Goal: Entertainment & Leisure: Consume media (video, audio)

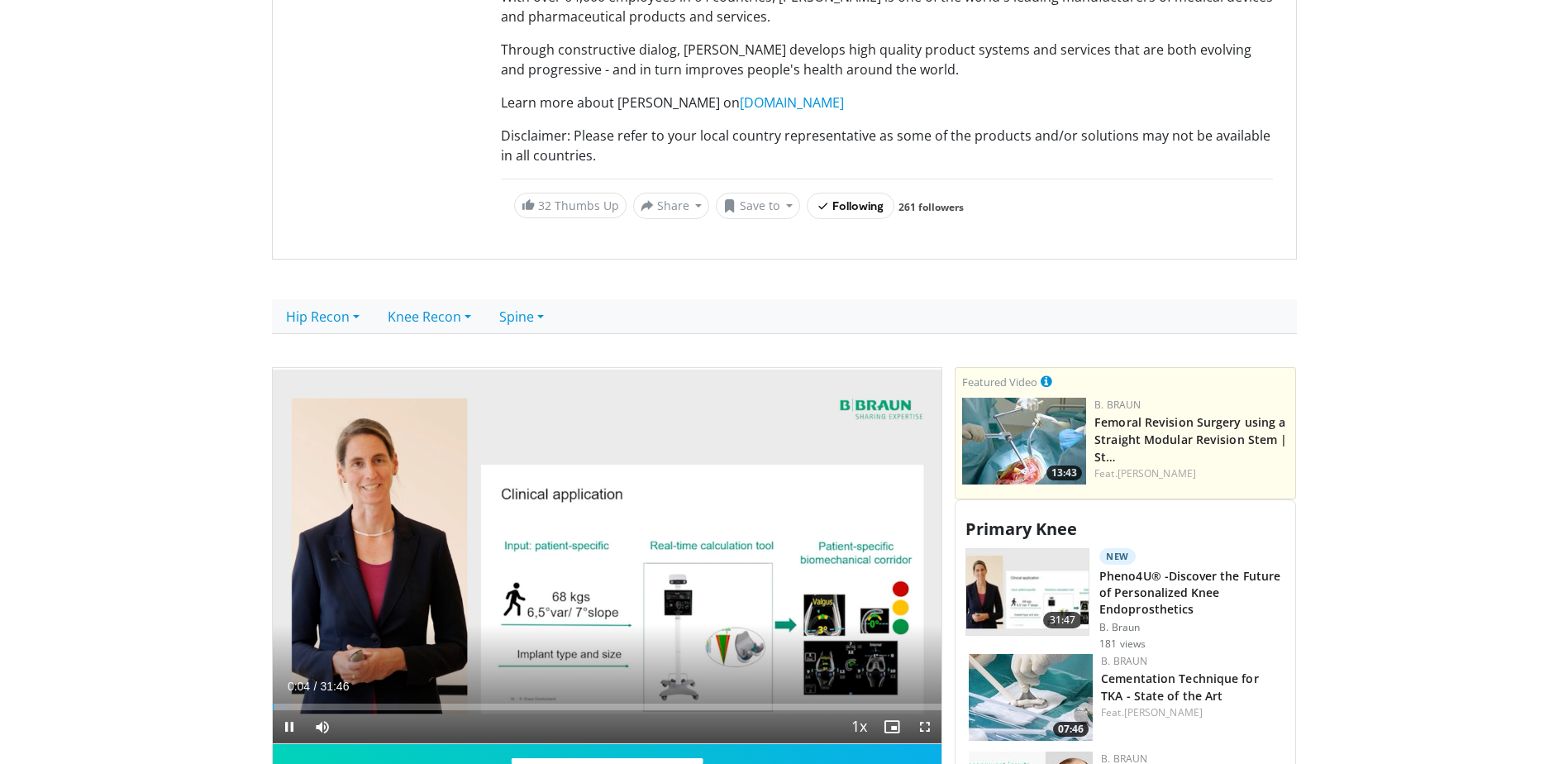
scroll to position [553, 0]
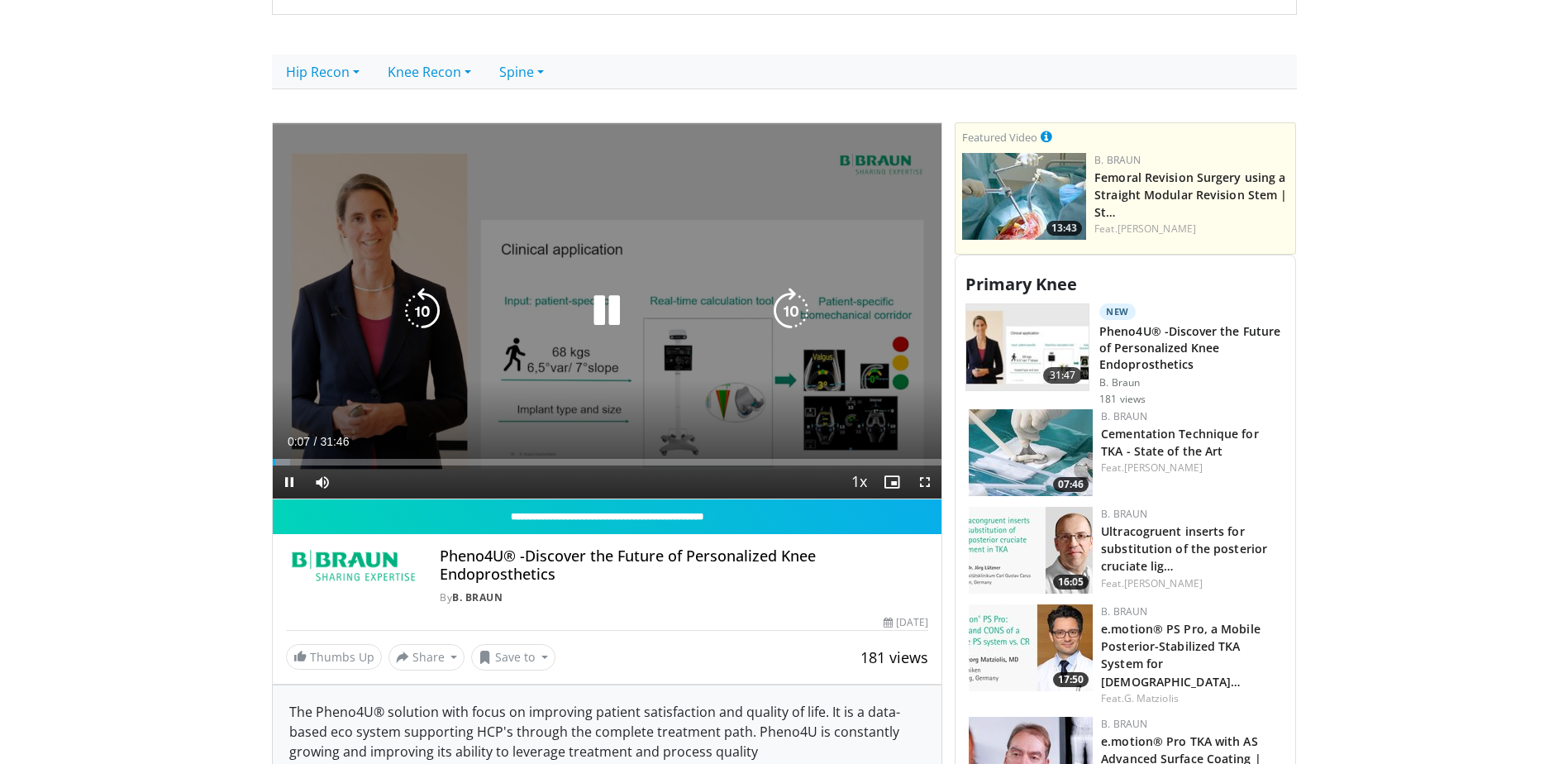
click at [603, 313] on icon "Video Player" at bounding box center [607, 311] width 46 height 46
click at [606, 313] on icon "Video Player" at bounding box center [607, 311] width 46 height 46
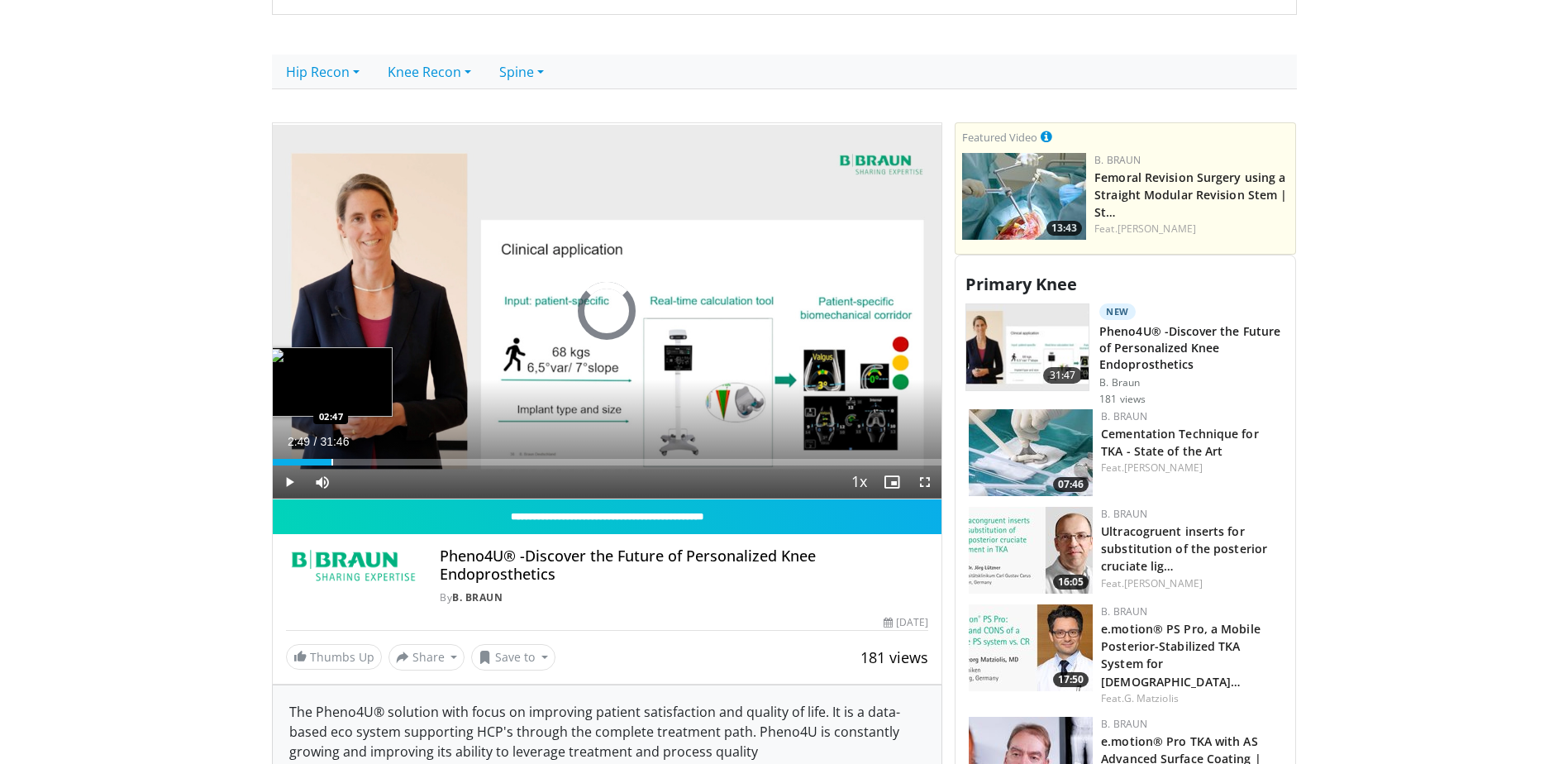
click at [332, 460] on div "Progress Bar" at bounding box center [333, 462] width 2 height 7
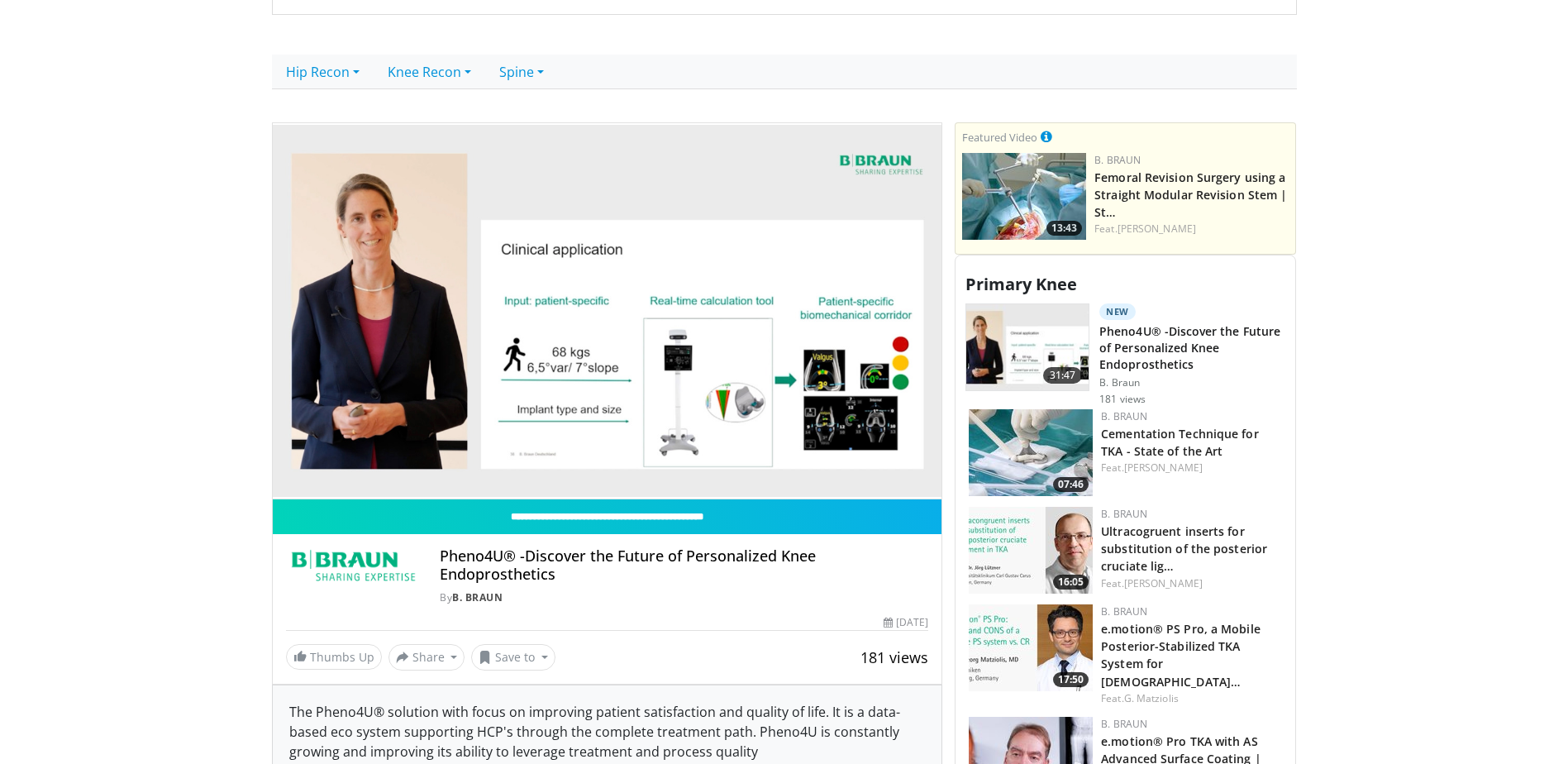
click at [319, 481] on div "10 seconds Tap to unmute" at bounding box center [607, 311] width 670 height 376
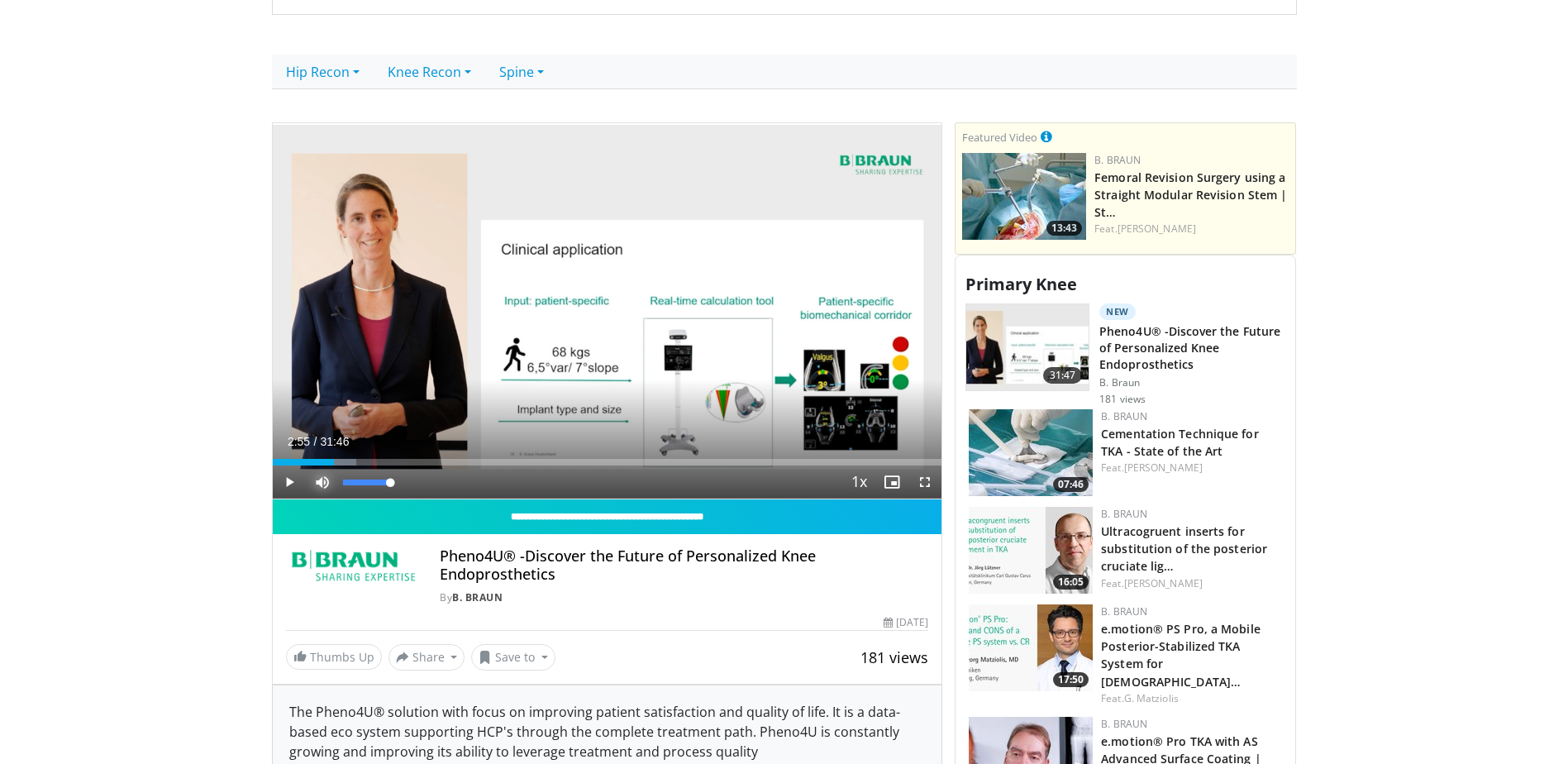
click at [320, 483] on span "Video Player" at bounding box center [322, 482] width 33 height 33
click at [290, 461] on div "Progress Bar" at bounding box center [291, 462] width 2 height 7
click at [280, 464] on div "00:44" at bounding box center [281, 462] width 15 height 7
click at [334, 460] on div "Progress Bar" at bounding box center [335, 462] width 2 height 7
click at [395, 460] on div "Progress Bar" at bounding box center [396, 462] width 2 height 7
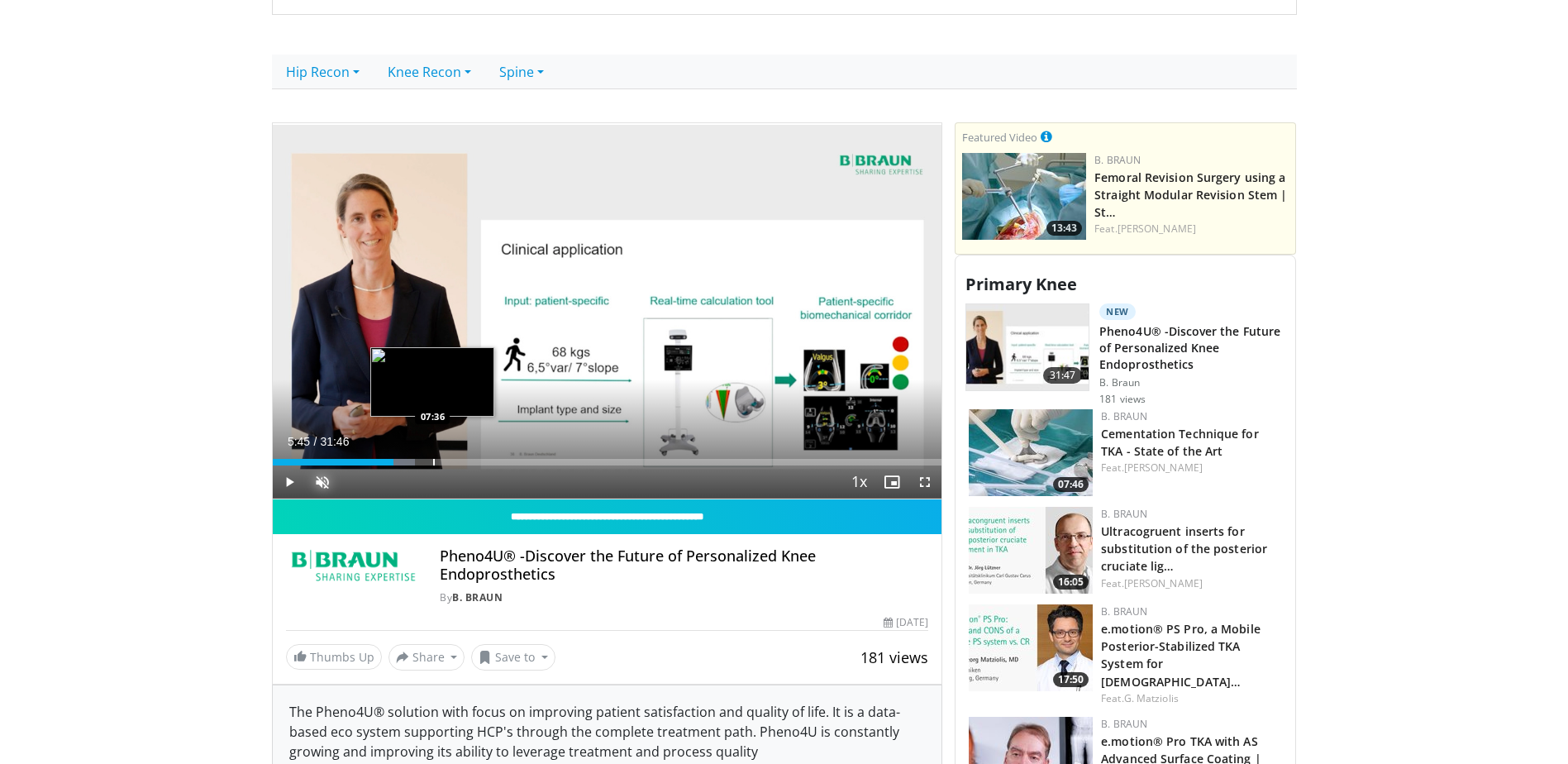
click at [435, 460] on div "Progress Bar" at bounding box center [434, 462] width 2 height 7
click at [501, 462] on div "Progress Bar" at bounding box center [502, 462] width 2 height 7
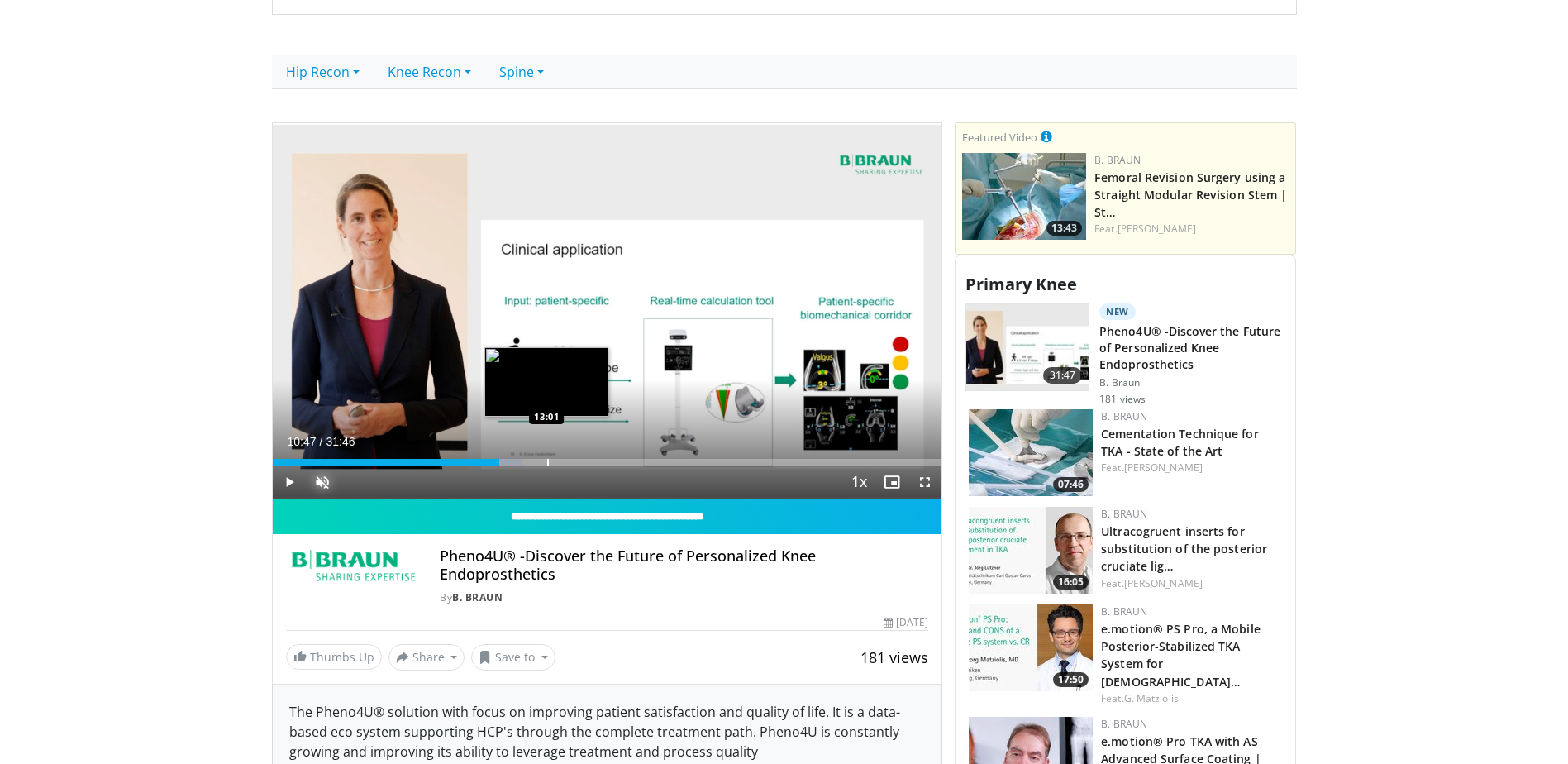
click at [547, 460] on div "Progress Bar" at bounding box center [548, 462] width 2 height 7
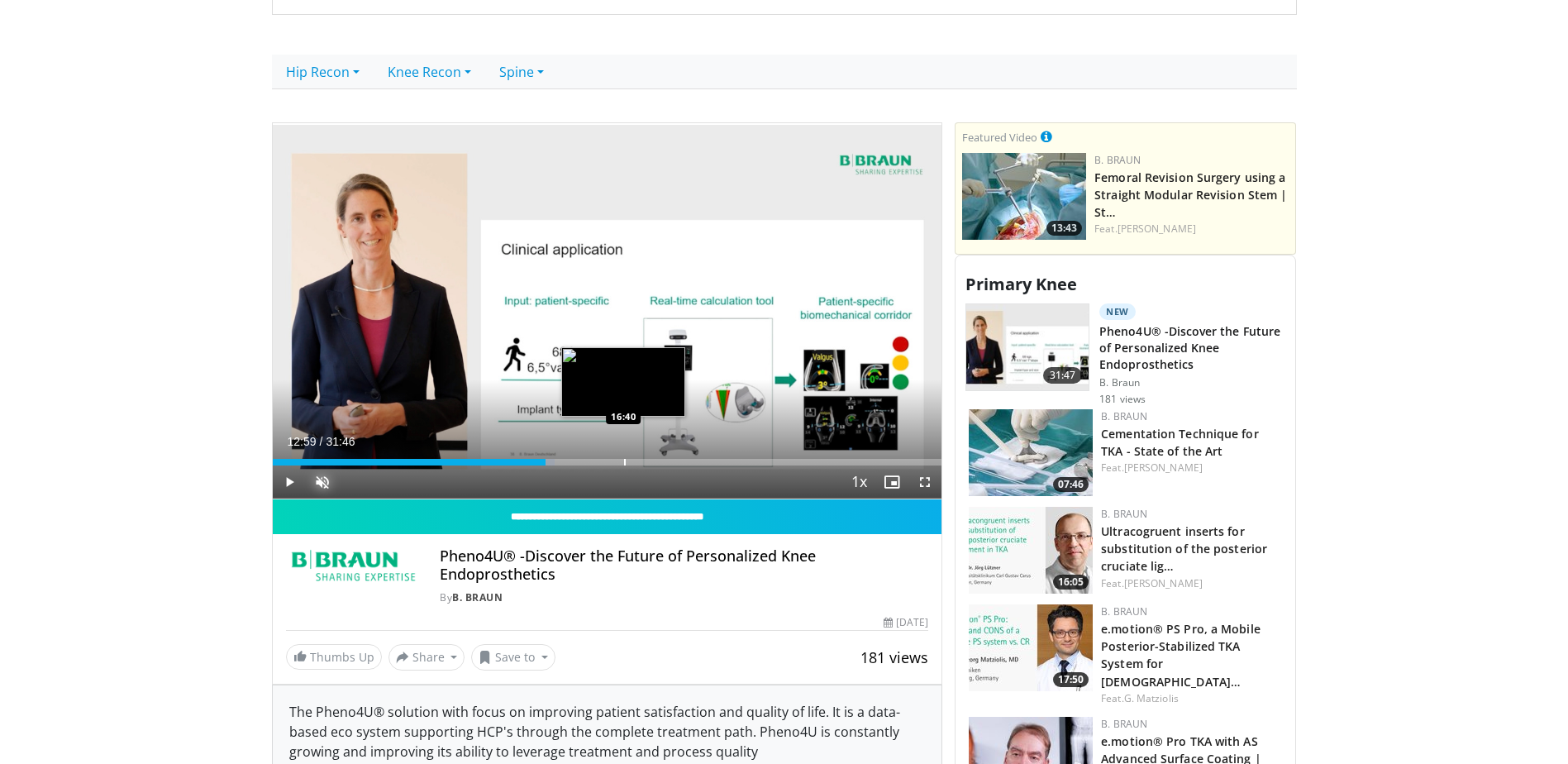
click at [624, 460] on div "Progress Bar" at bounding box center [625, 462] width 2 height 7
click at [677, 458] on div "Loaded : 55.60% 16:37 19:03" at bounding box center [607, 458] width 670 height 15
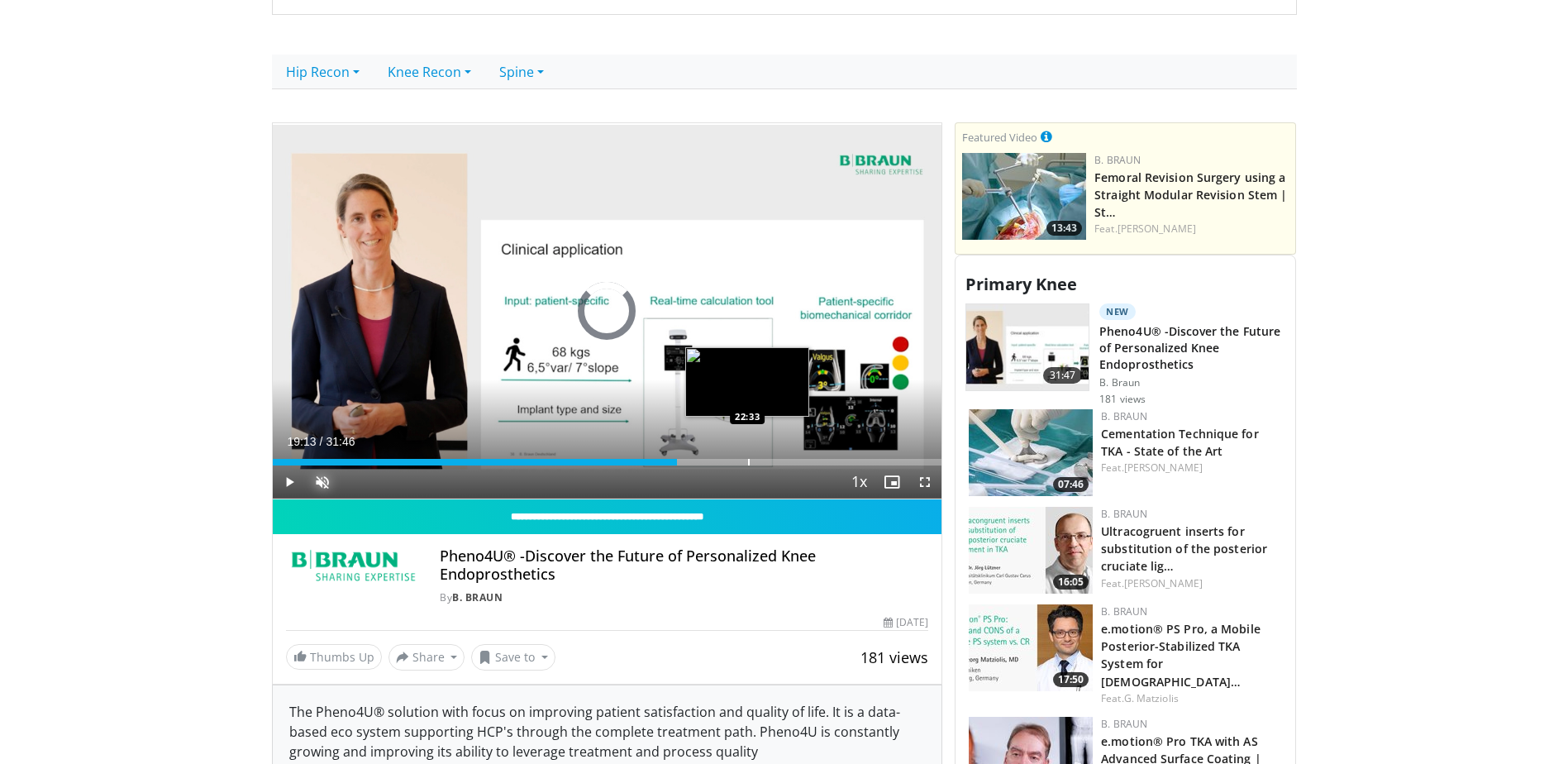
click at [747, 459] on div "Loaded : 0.00% 22:30 22:33" at bounding box center [607, 462] width 670 height 7
click at [798, 460] on div "Progress Bar" at bounding box center [799, 462] width 2 height 7
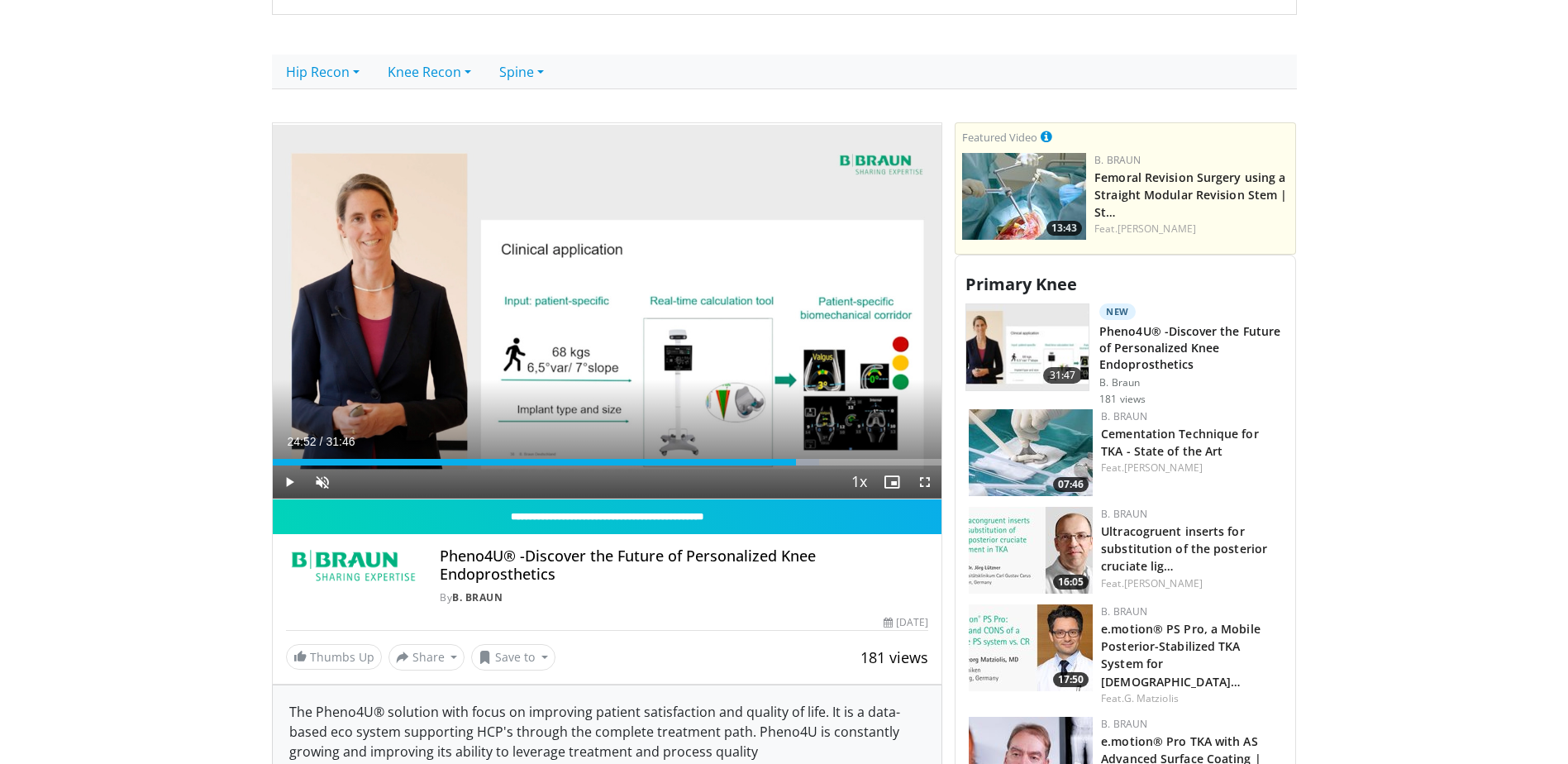
click at [428, 466] on div "Current Time 24:52 / Duration 31:46 Play Skip Backward Skip Forward Unmute 75% …" at bounding box center [607, 482] width 670 height 33
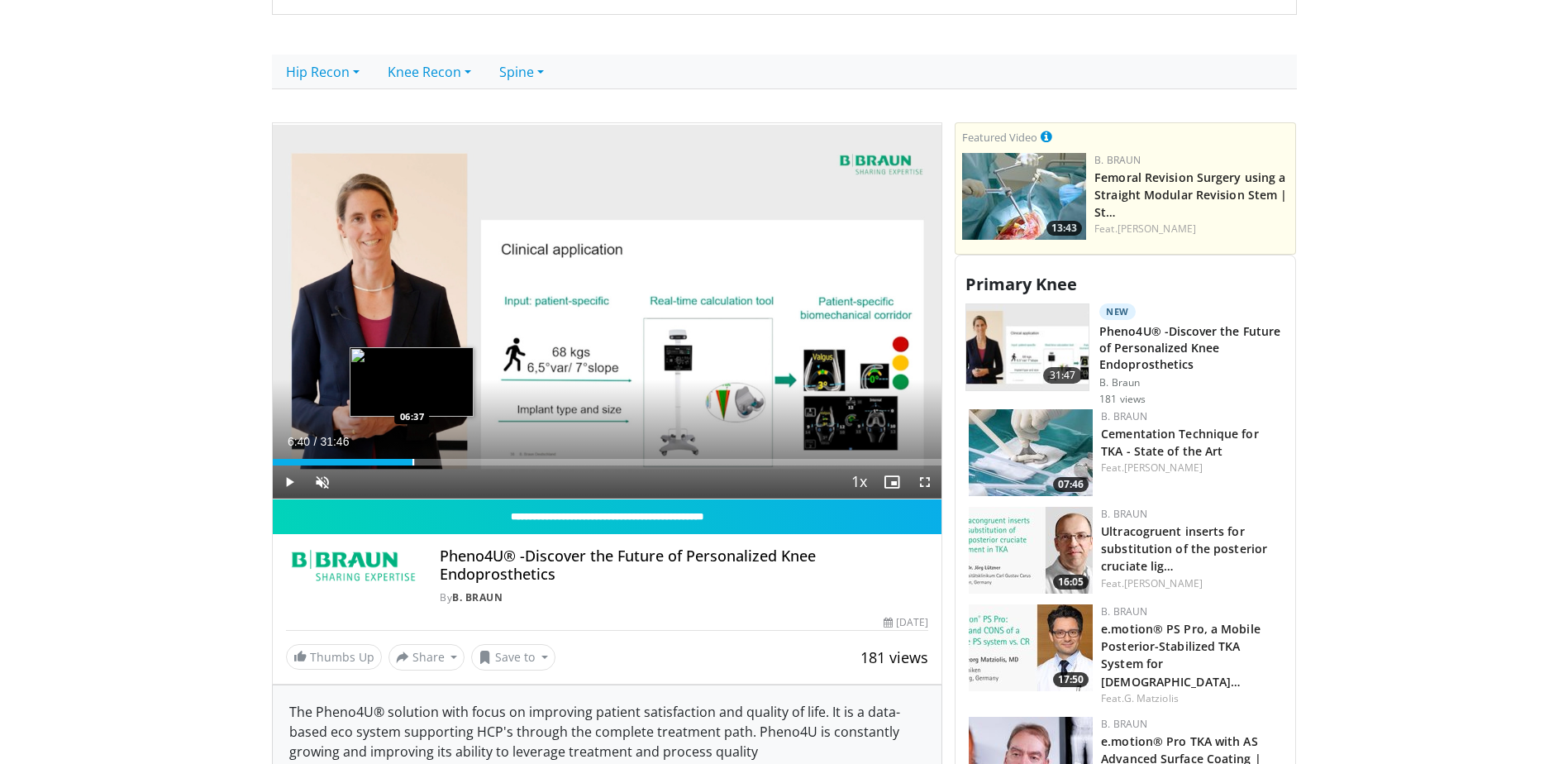
click at [413, 460] on div "Progress Bar" at bounding box center [413, 462] width 2 height 7
click at [442, 458] on div "Loaded : 25.70% 08:02 07:57" at bounding box center [607, 458] width 670 height 15
click at [448, 459] on div "Progress Bar" at bounding box center [449, 462] width 2 height 7
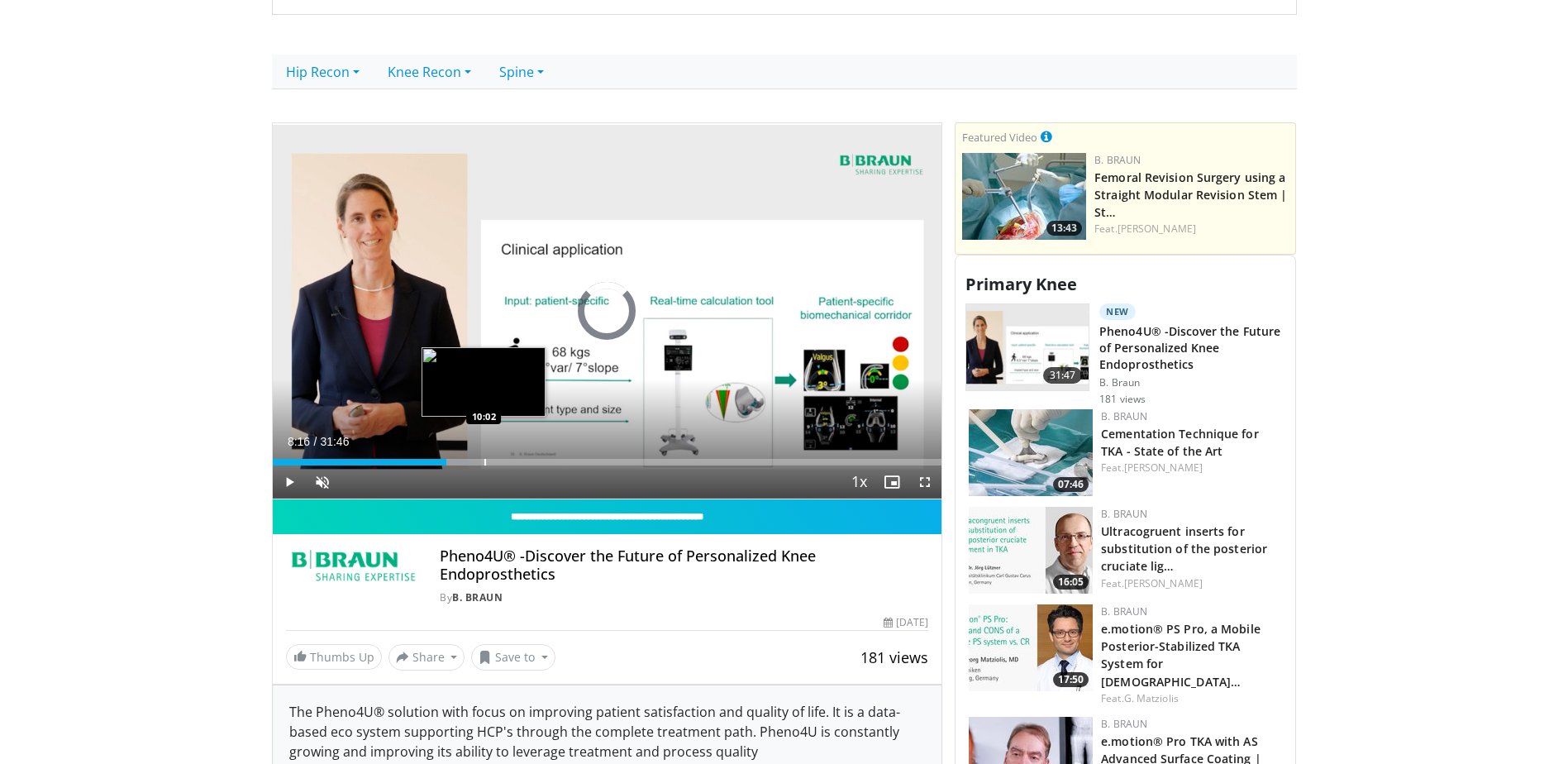
click at [484, 457] on div "Loaded : 29.37% 08:16 10:02" at bounding box center [607, 458] width 670 height 15
click at [507, 458] on div "Loaded : 35.14% 10:04 11:06" at bounding box center [607, 458] width 670 height 15
click at [531, 454] on div "Loaded : 35.38% 11:08 12:16" at bounding box center [607, 458] width 670 height 15
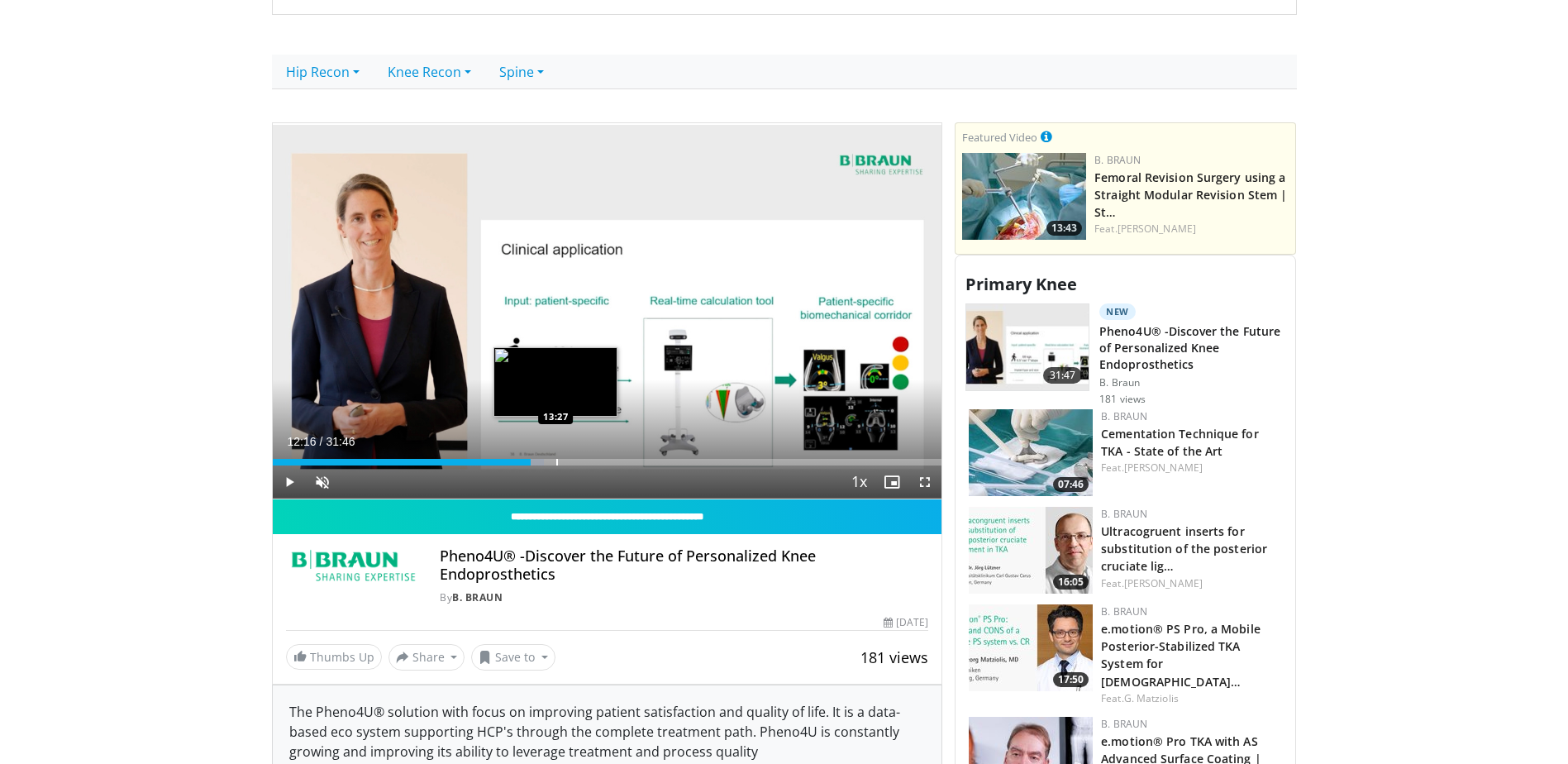
click at [558, 460] on div "Loaded : 40.58% 12:16 13:27" at bounding box center [607, 462] width 670 height 7
click at [574, 460] on div "Progress Bar" at bounding box center [575, 462] width 2 height 7
click at [619, 462] on div "Progress Bar" at bounding box center [620, 462] width 2 height 7
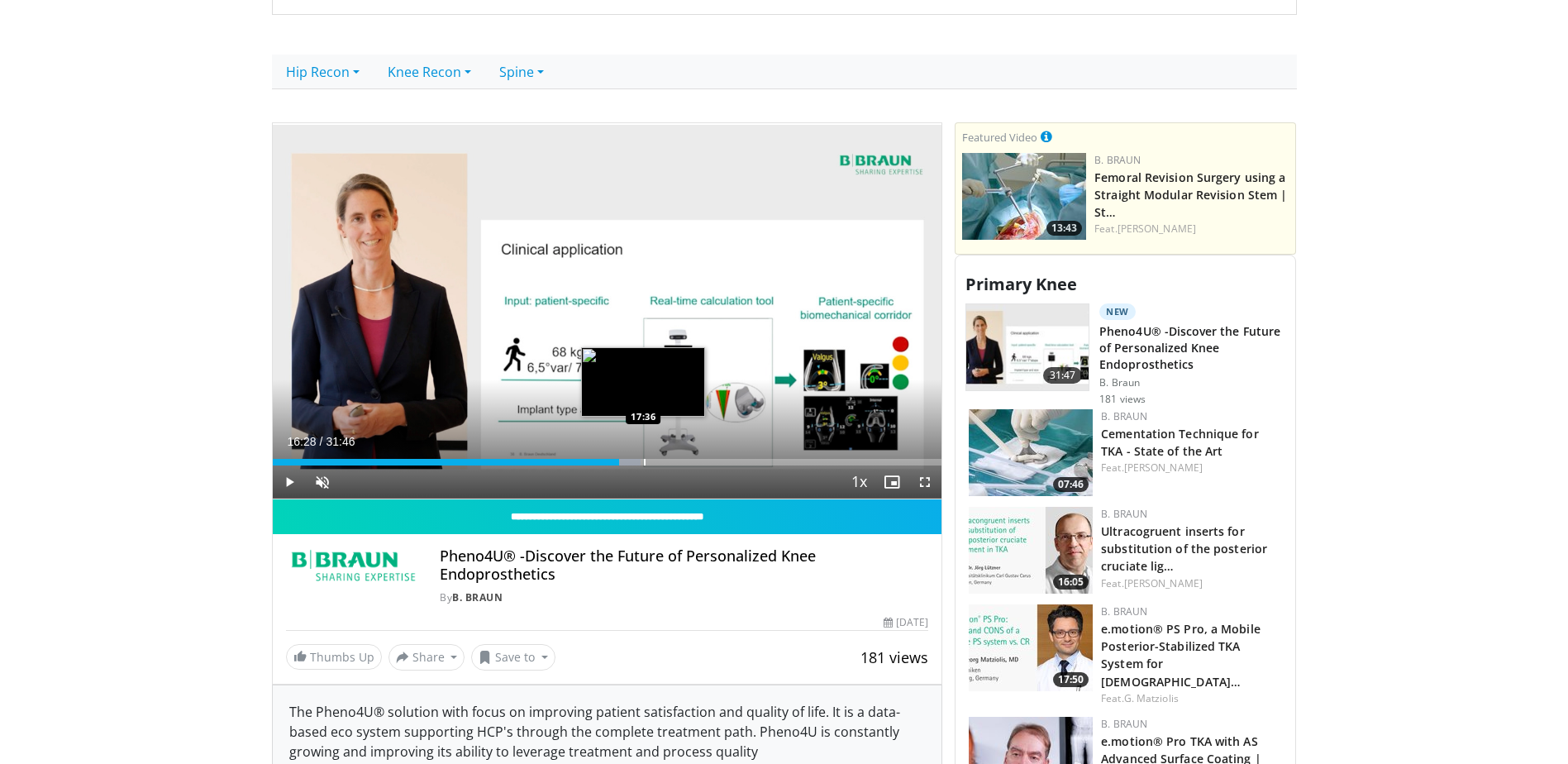
click at [645, 458] on div "Loaded : 55.08% 16:28 17:36" at bounding box center [607, 458] width 670 height 15
click at [323, 484] on span "Video Player" at bounding box center [322, 482] width 33 height 33
